Goal: Information Seeking & Learning: Learn about a topic

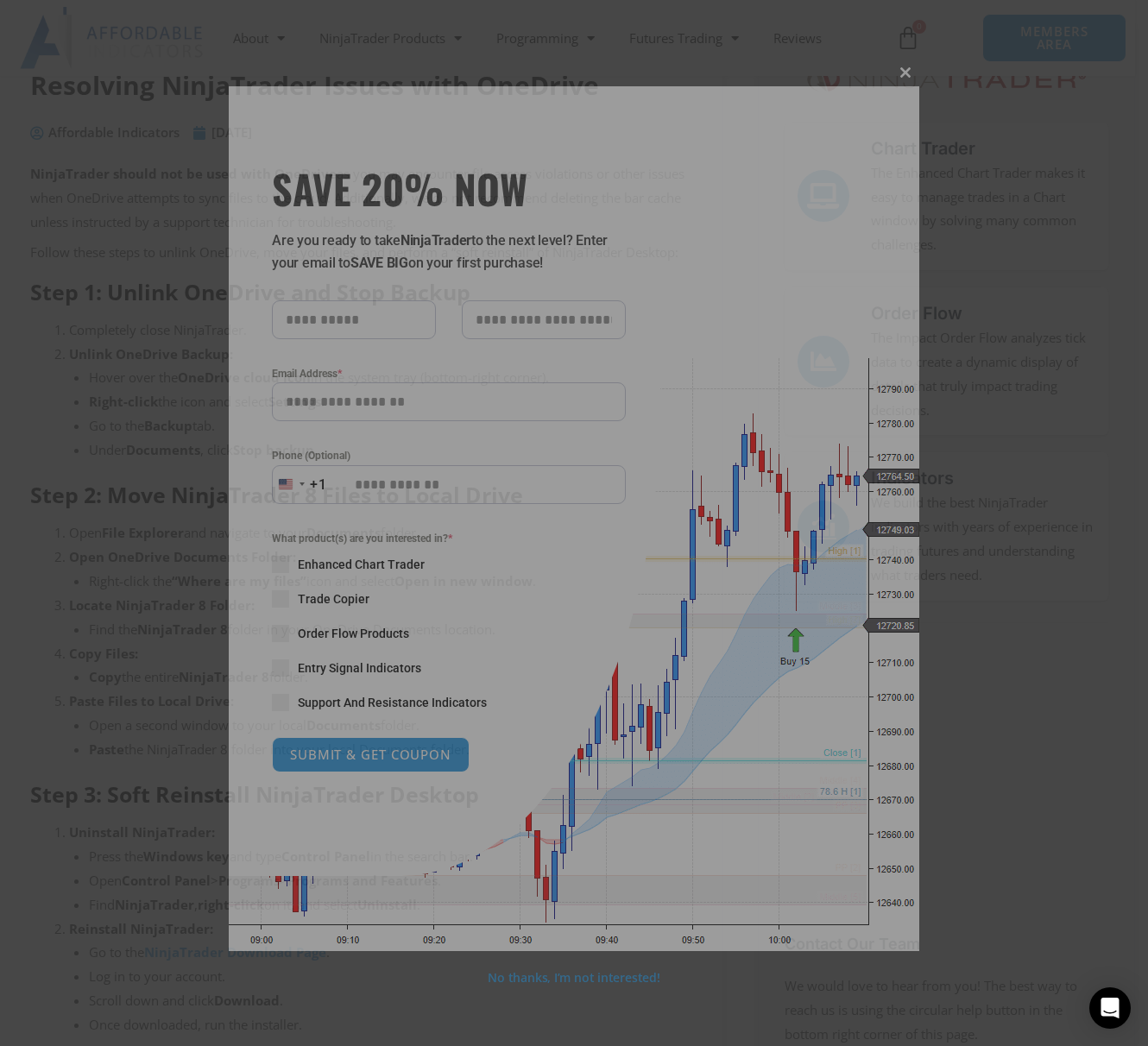
click at [899, 65] on button "Close this module" at bounding box center [906, 73] width 28 height 28
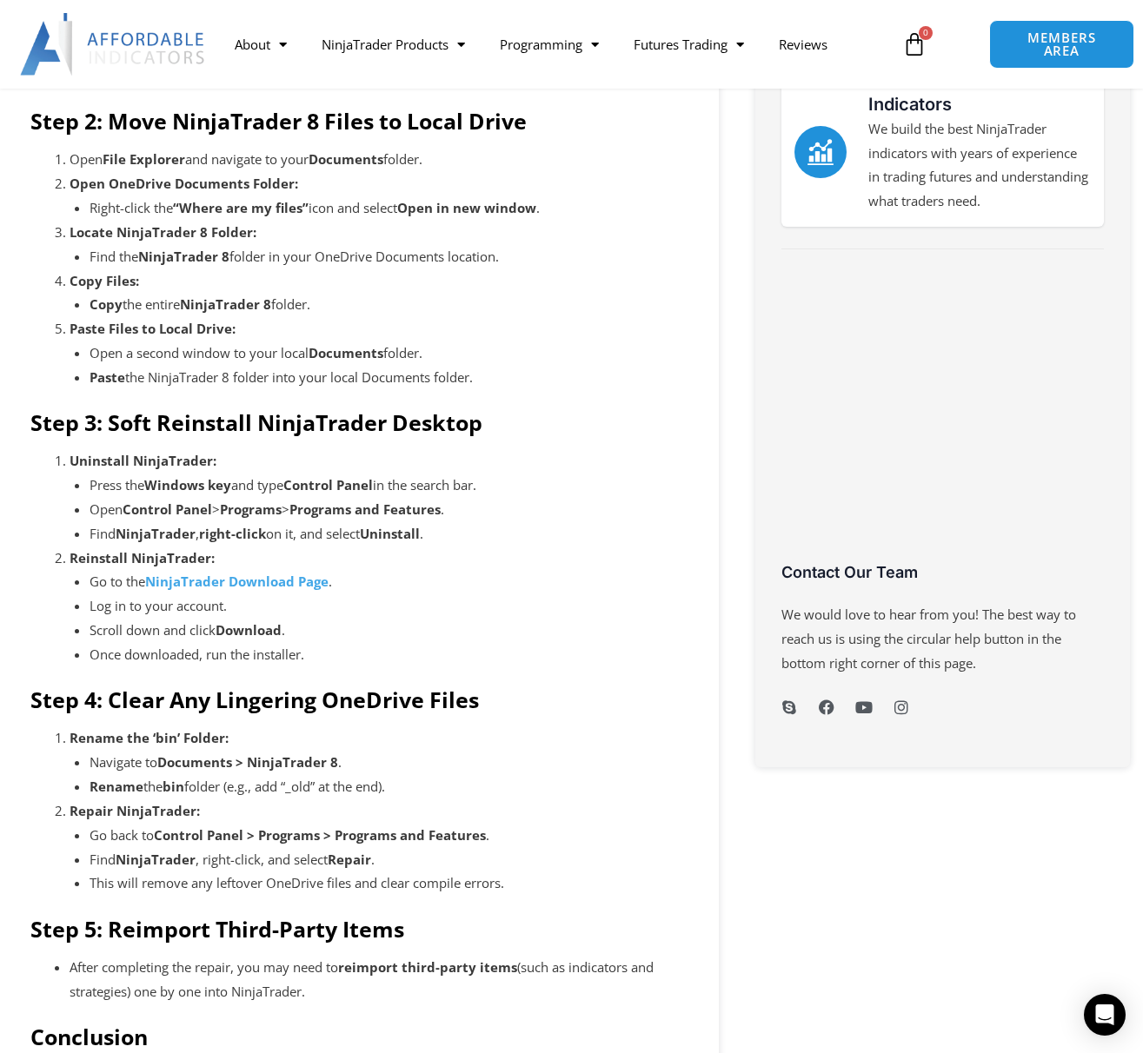
scroll to position [608, 0]
